Goal: Task Accomplishment & Management: Manage account settings

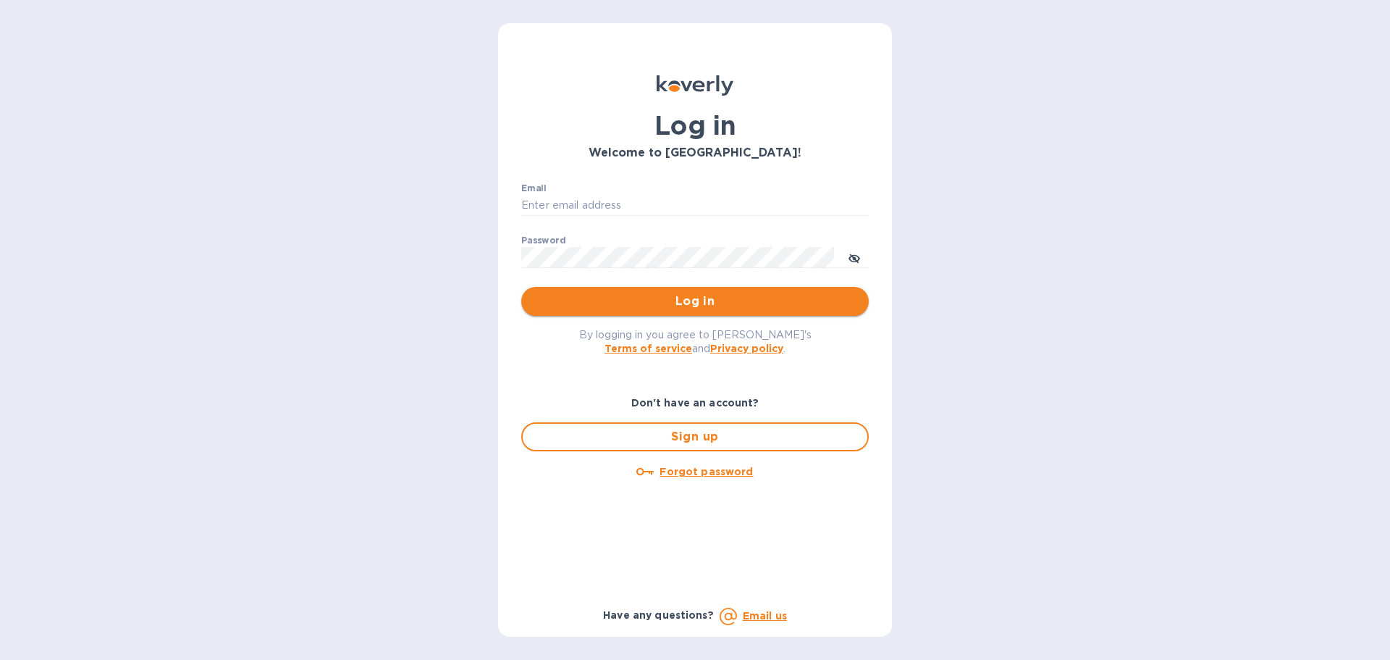
type input "Office@tfesusa.com"
click at [668, 307] on span "Log in" at bounding box center [695, 301] width 324 height 17
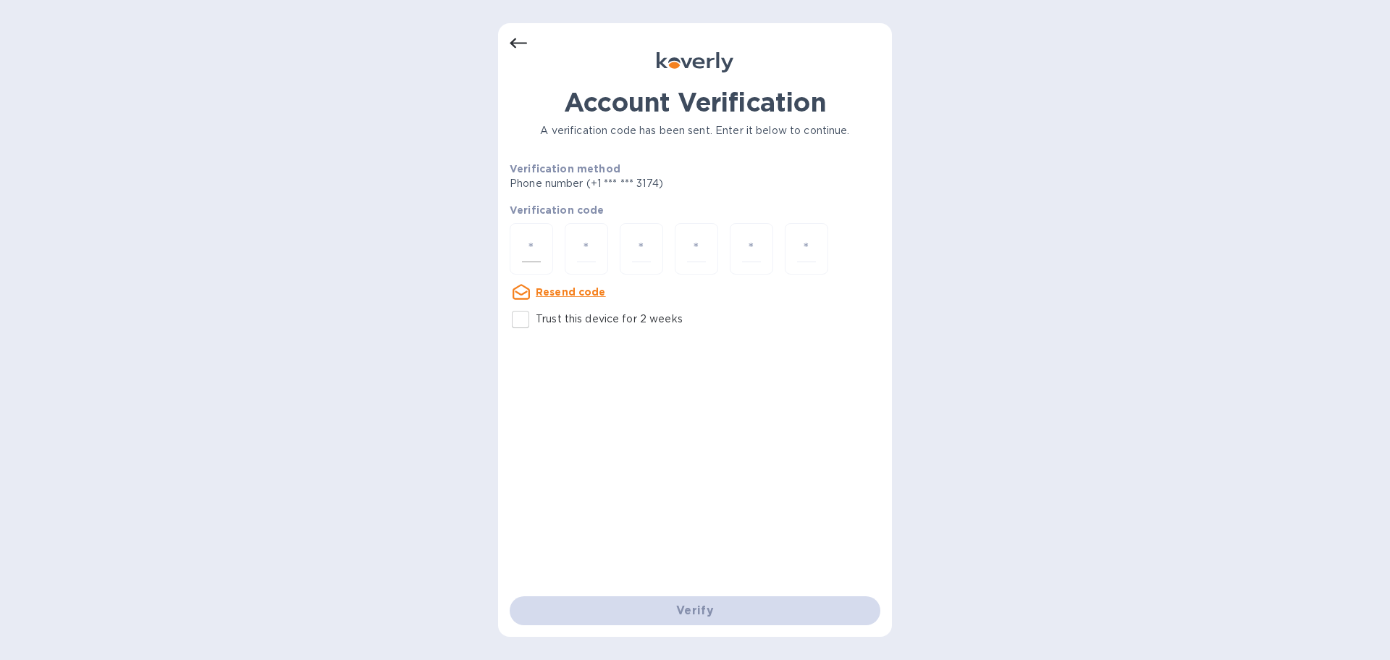
click at [537, 241] on input "number" at bounding box center [531, 248] width 19 height 27
type input "5"
type input "4"
type input "2"
type input "9"
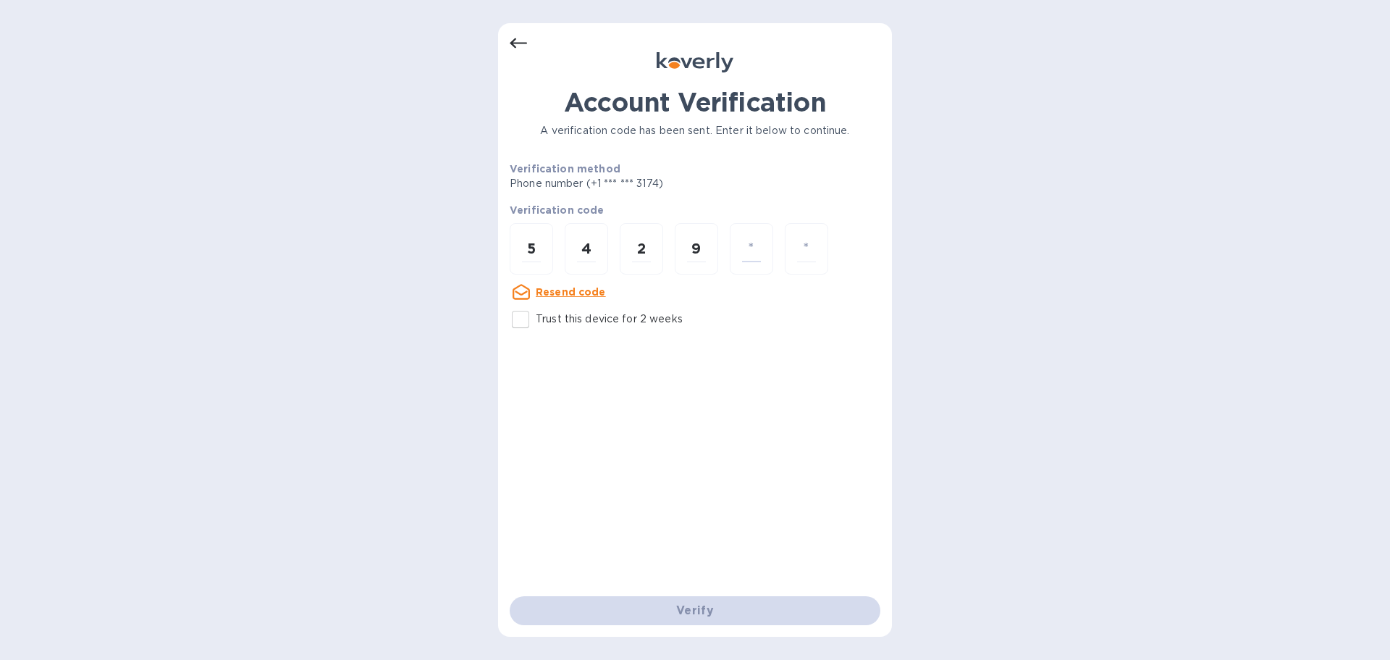
type input "8"
type input "1"
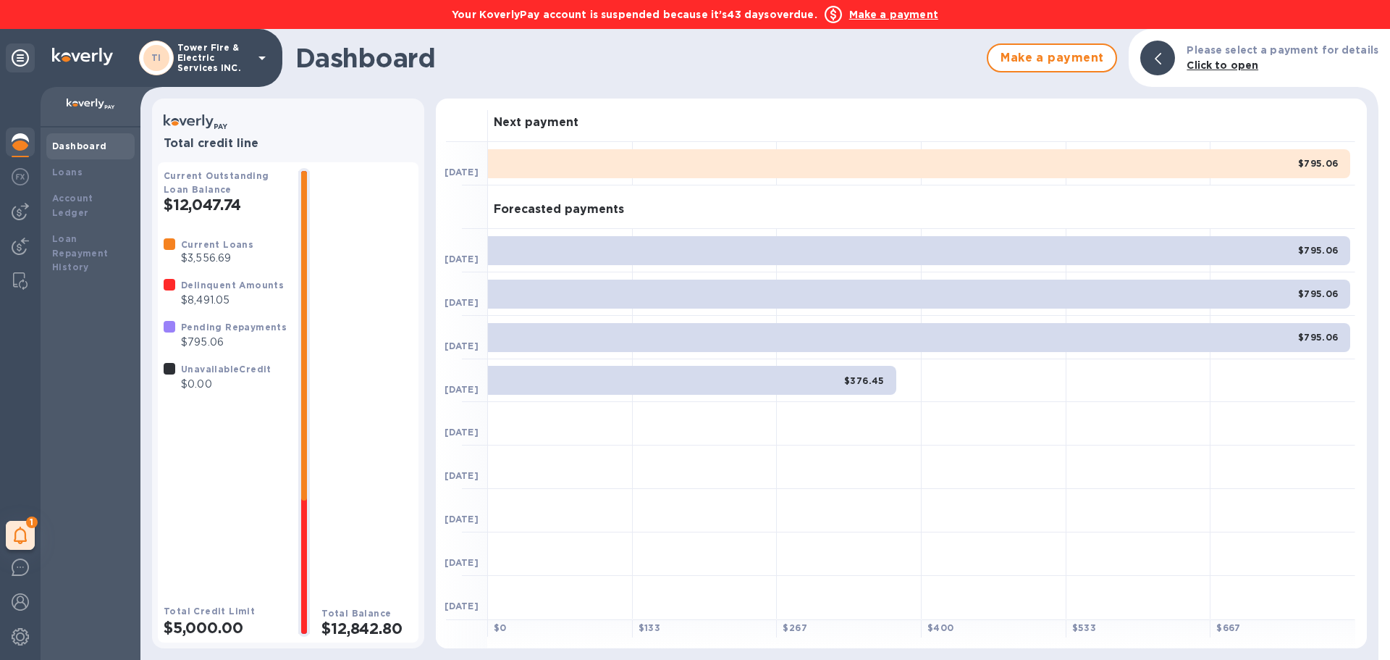
click at [232, 56] on p "Tower Fire & Electric Services INC." at bounding box center [213, 58] width 72 height 30
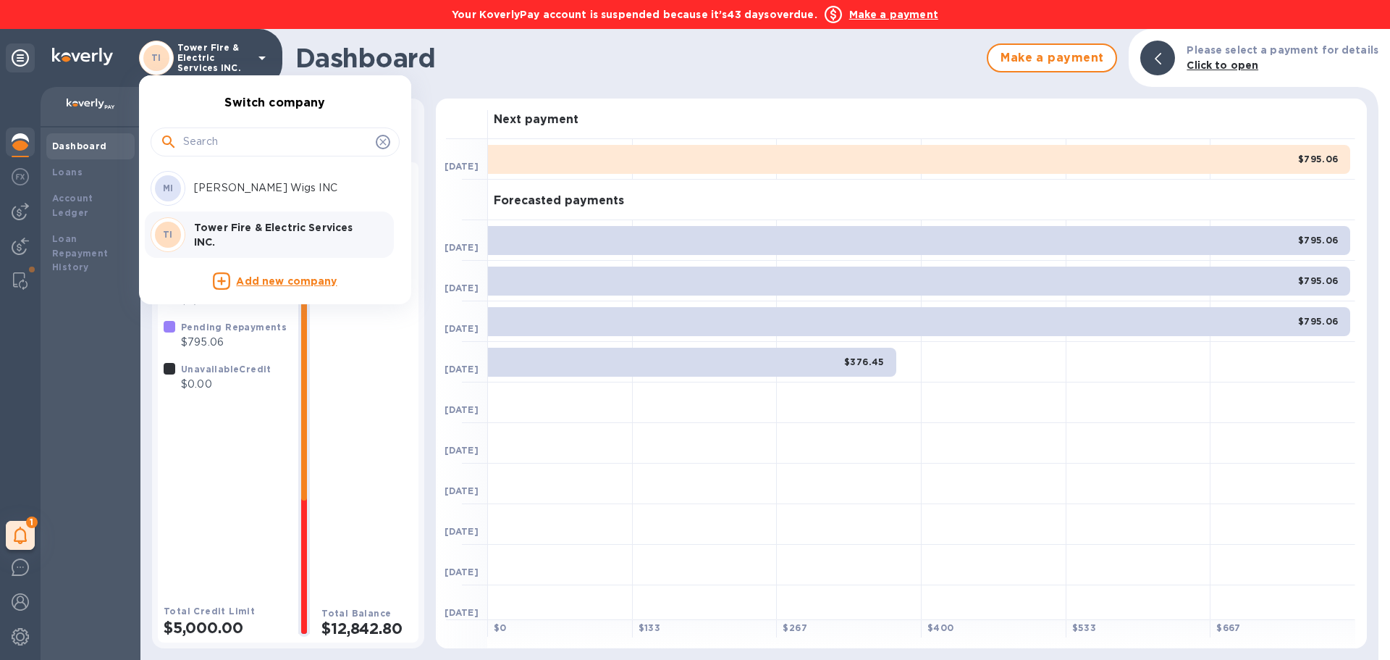
click at [241, 230] on p "Tower Fire & Electric Services INC." at bounding box center [285, 234] width 182 height 29
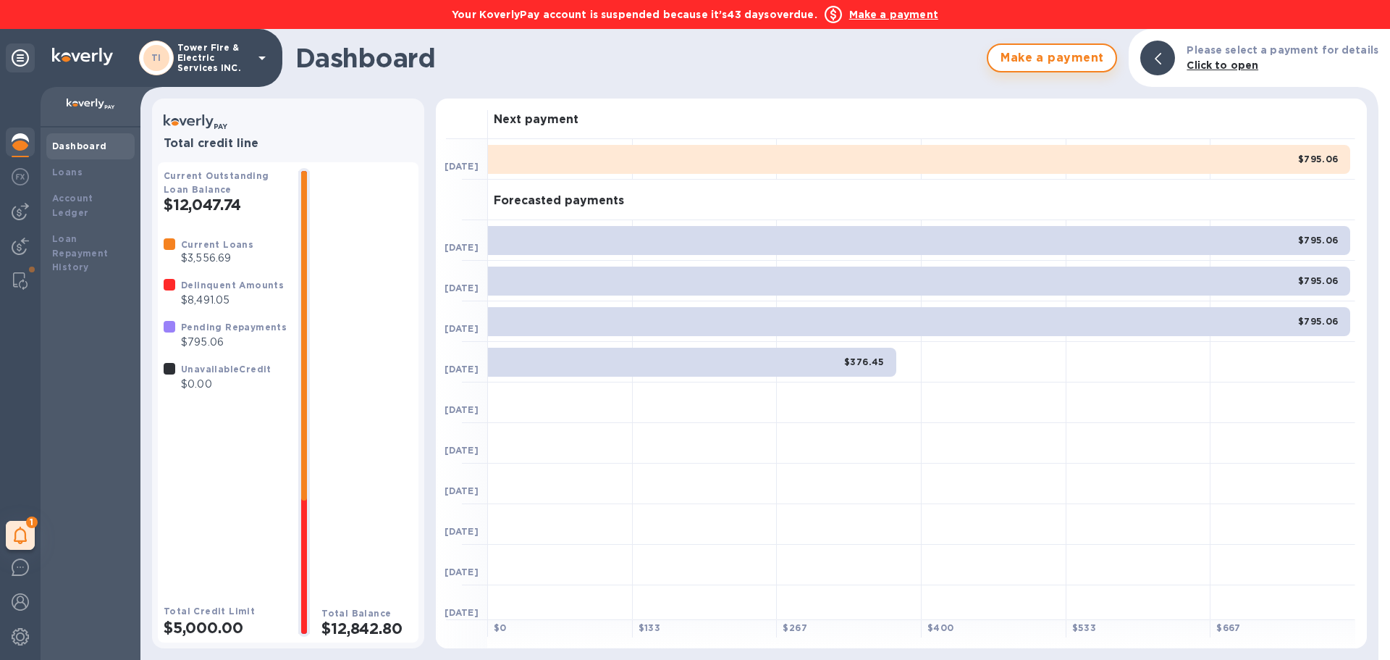
click at [1070, 59] on span "Make a payment" at bounding box center [1052, 57] width 104 height 17
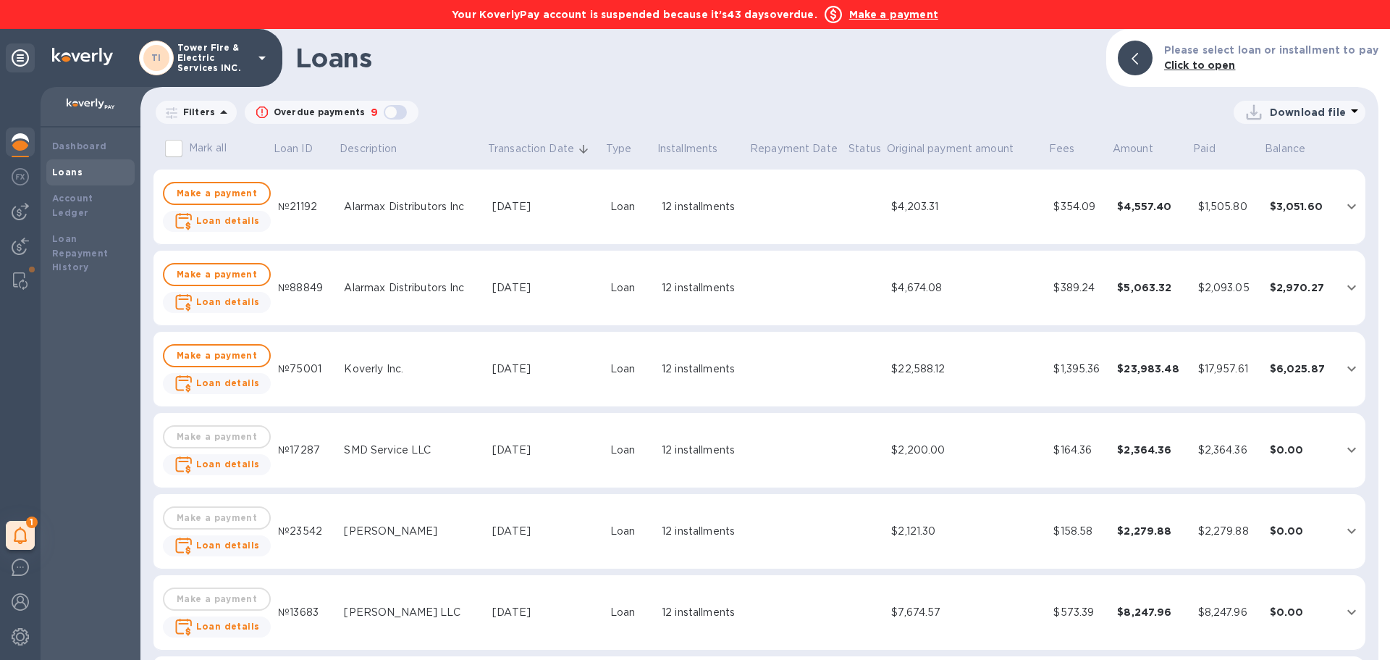
click at [390, 108] on div "button" at bounding box center [395, 112] width 29 height 20
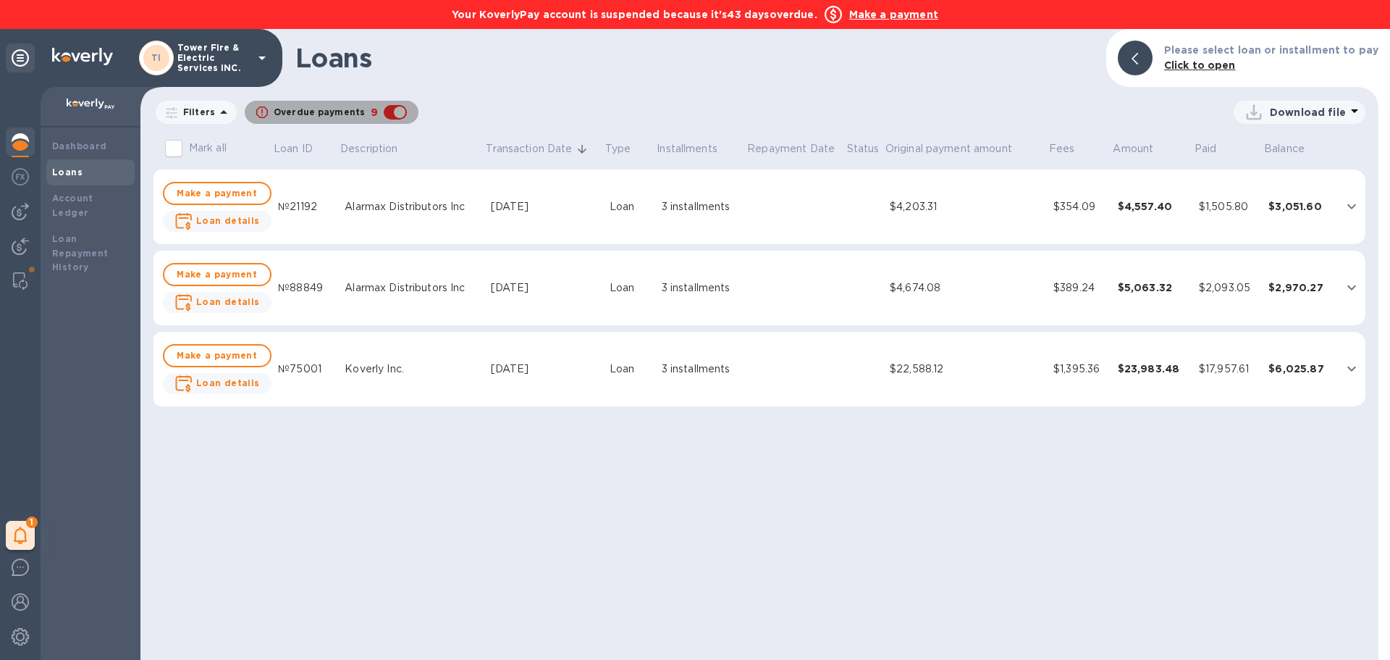
click at [390, 110] on div "button" at bounding box center [395, 112] width 29 height 20
checkbox input "false"
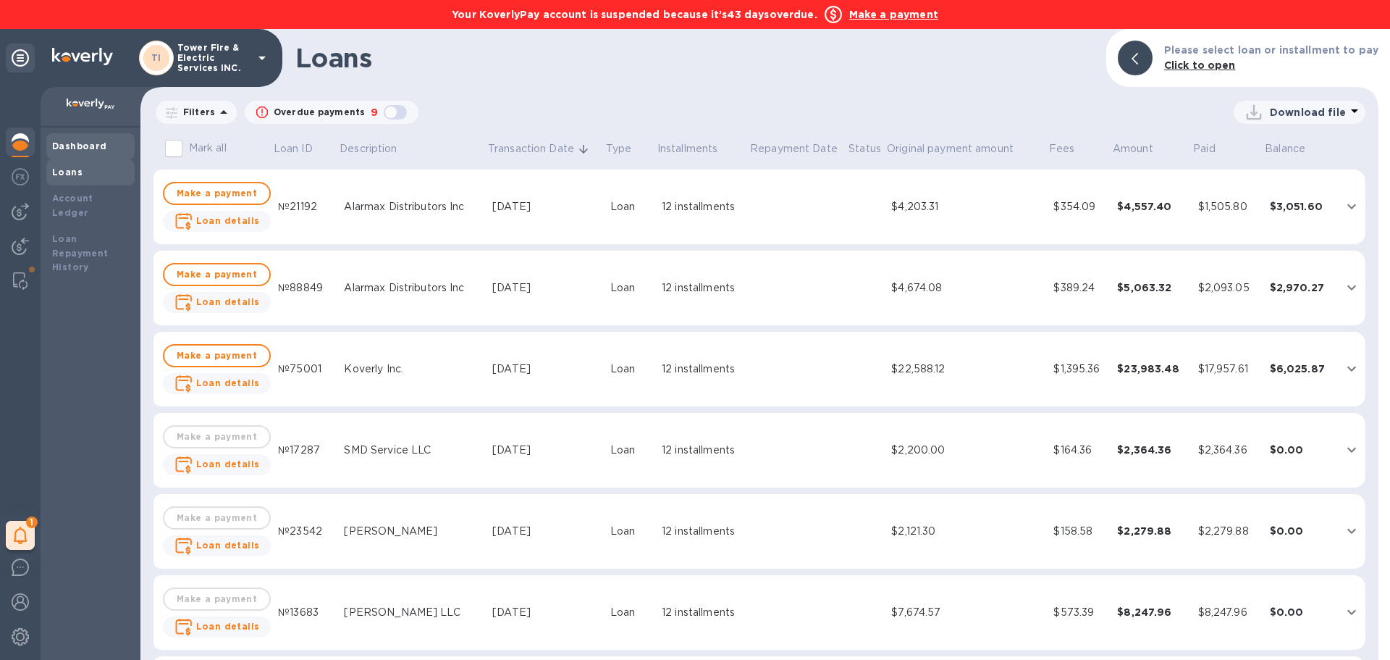
click at [60, 143] on b "Dashboard" at bounding box center [79, 145] width 55 height 11
